Goal: Find specific page/section: Find specific page/section

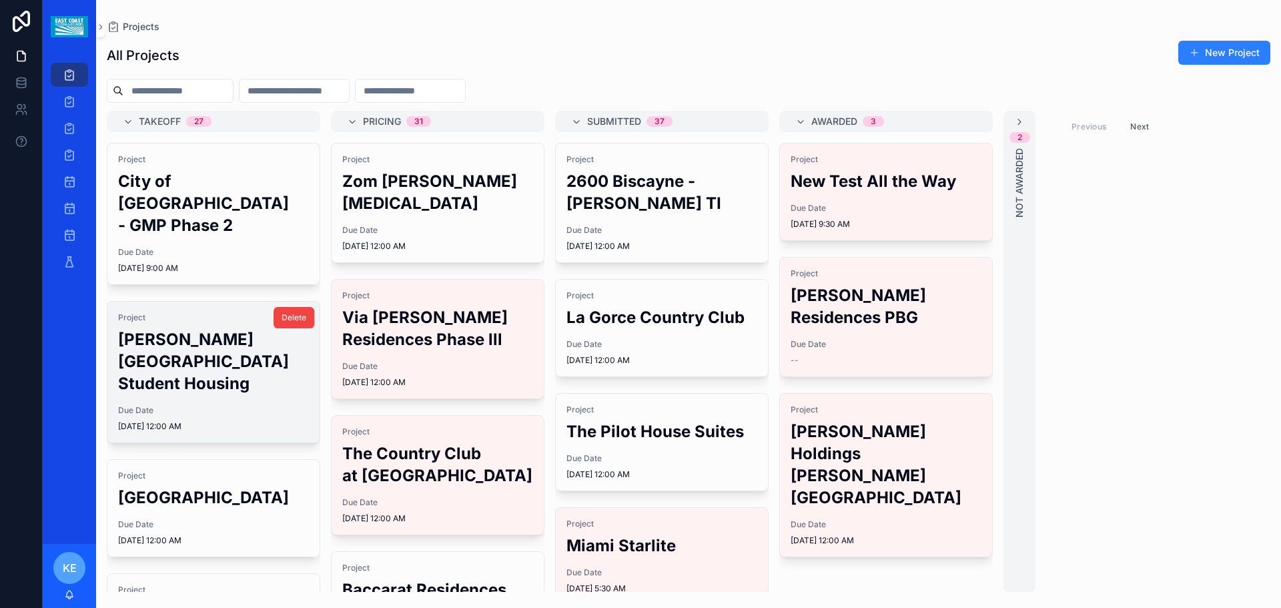
click at [196, 365] on h2 "[PERSON_NAME][GEOGRAPHIC_DATA] Student Housing" at bounding box center [213, 361] width 191 height 66
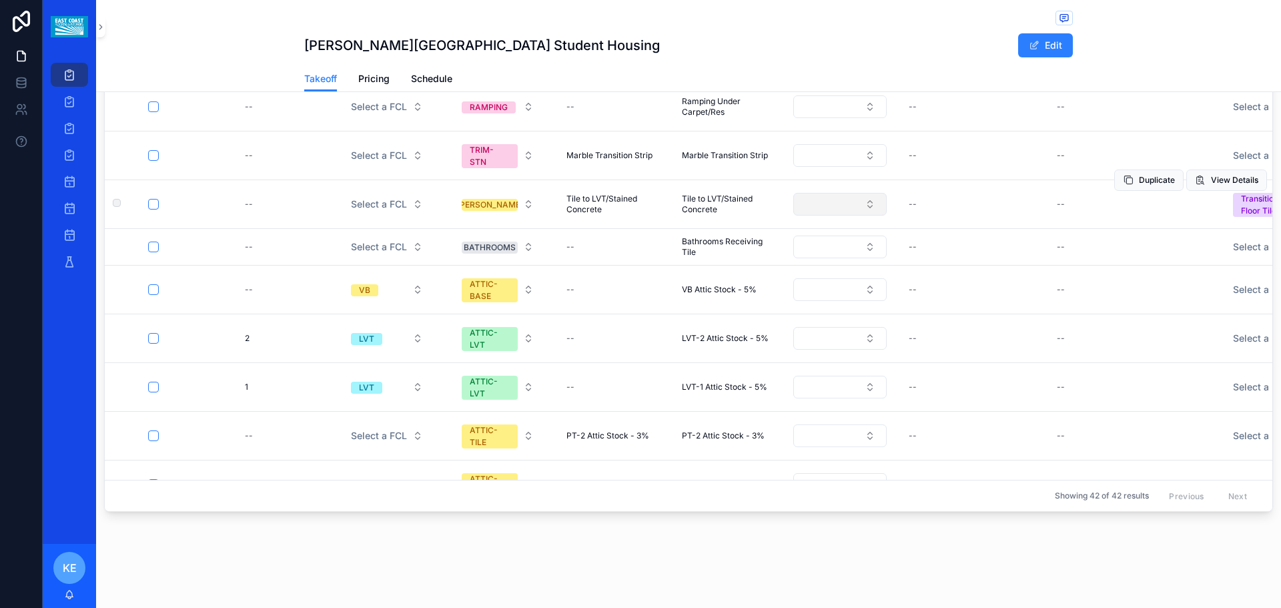
scroll to position [67, 0]
